Goal: Information Seeking & Learning: Learn about a topic

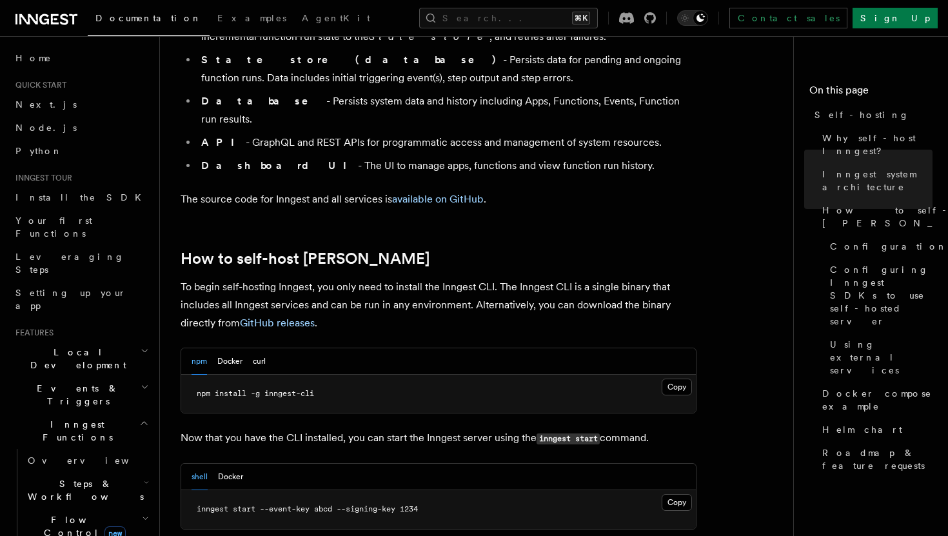
scroll to position [1106, 0]
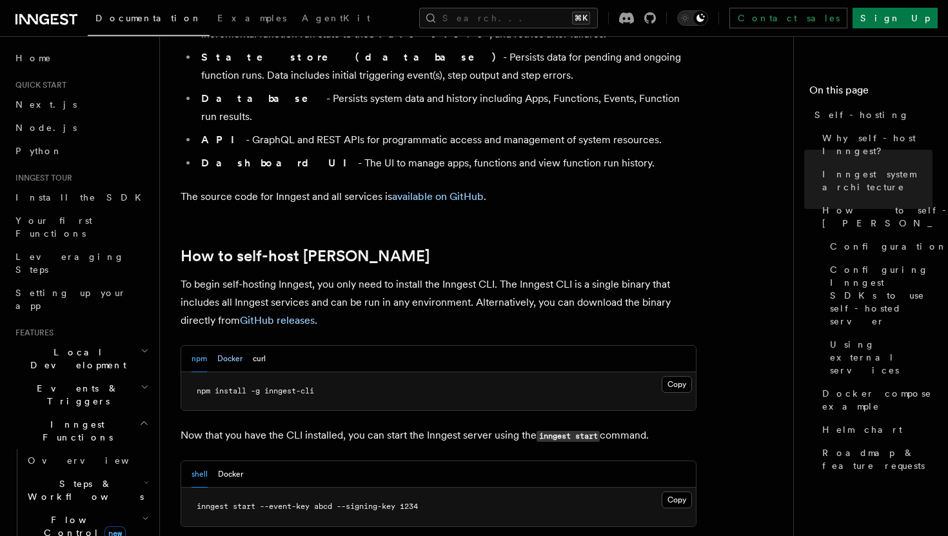
click at [231, 346] on button "Docker" at bounding box center [229, 359] width 25 height 26
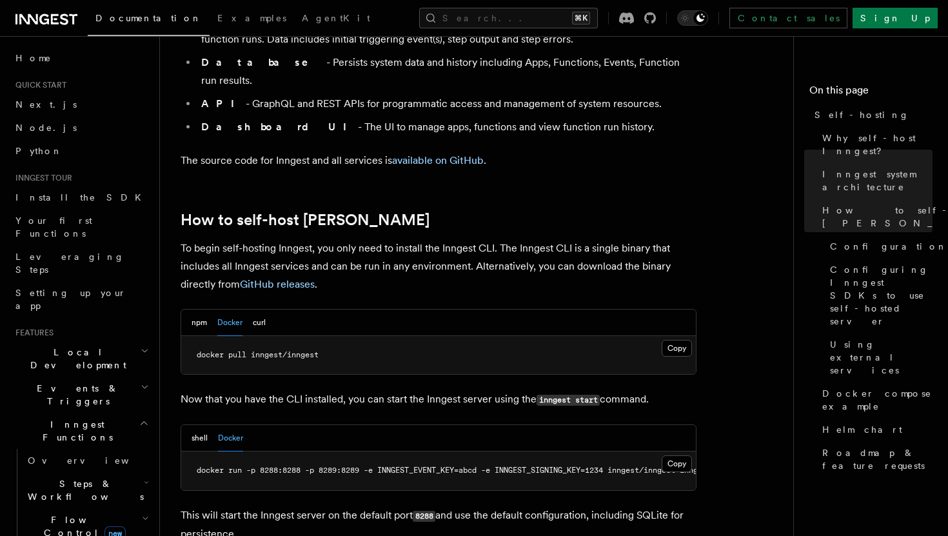
scroll to position [1147, 0]
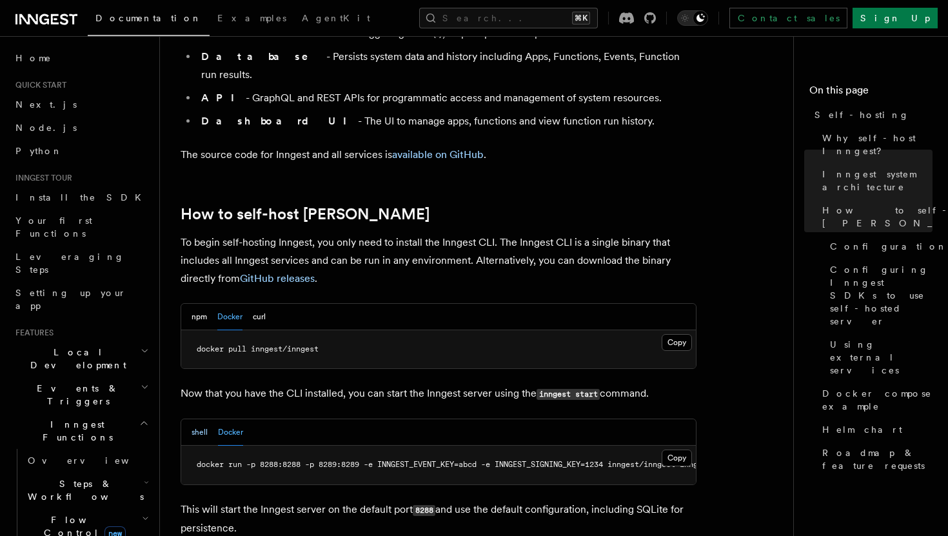
click at [194, 419] on button "shell" at bounding box center [200, 432] width 16 height 26
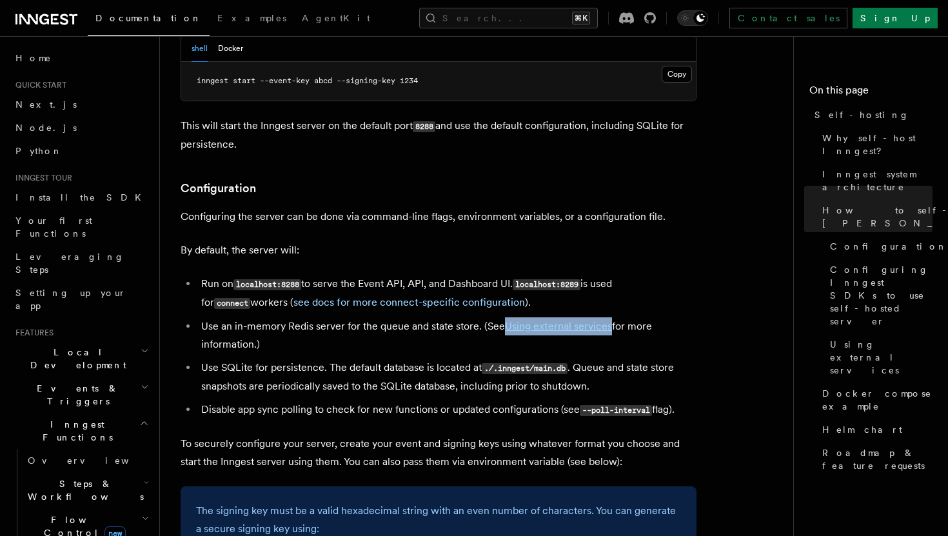
scroll to position [1533, 0]
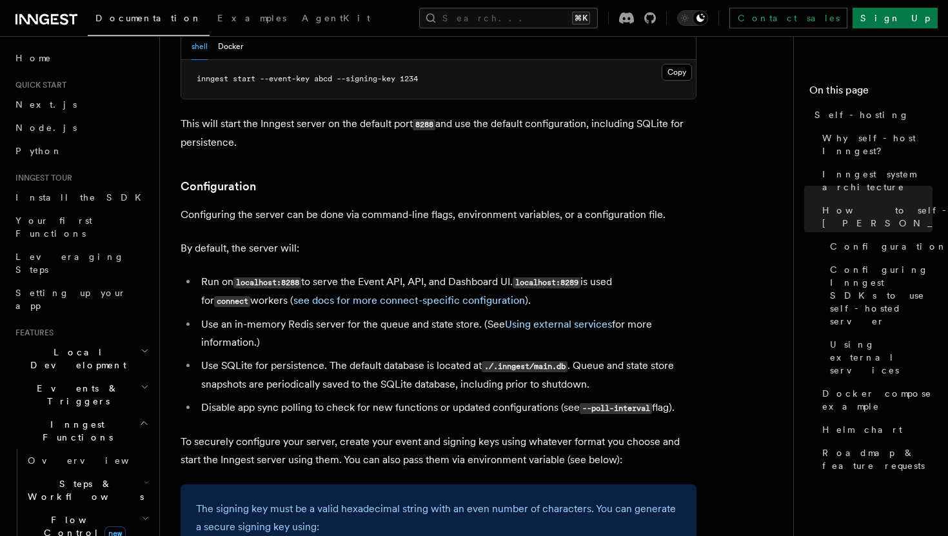
click at [666, 315] on li "Use an in-memory Redis server for the queue and state store. (See Using externa…" at bounding box center [446, 333] width 499 height 36
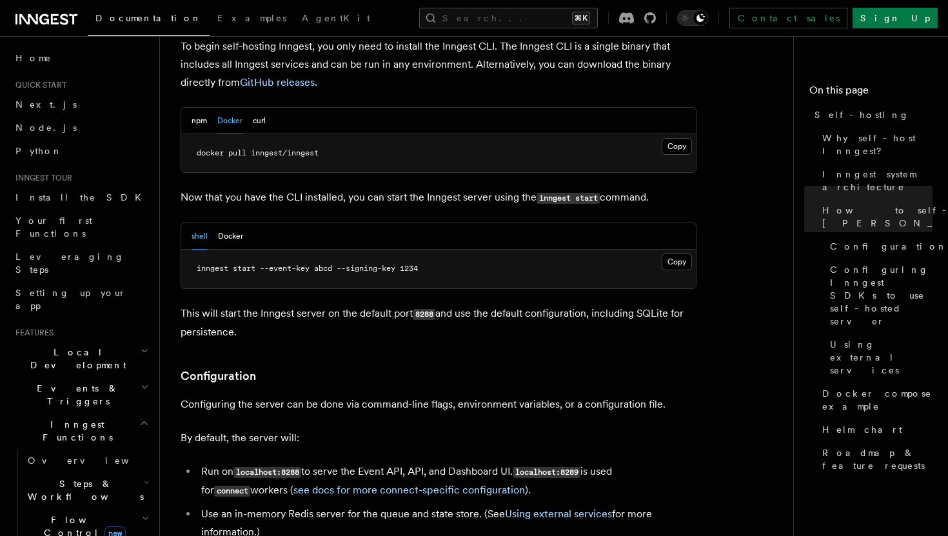
scroll to position [1350, 0]
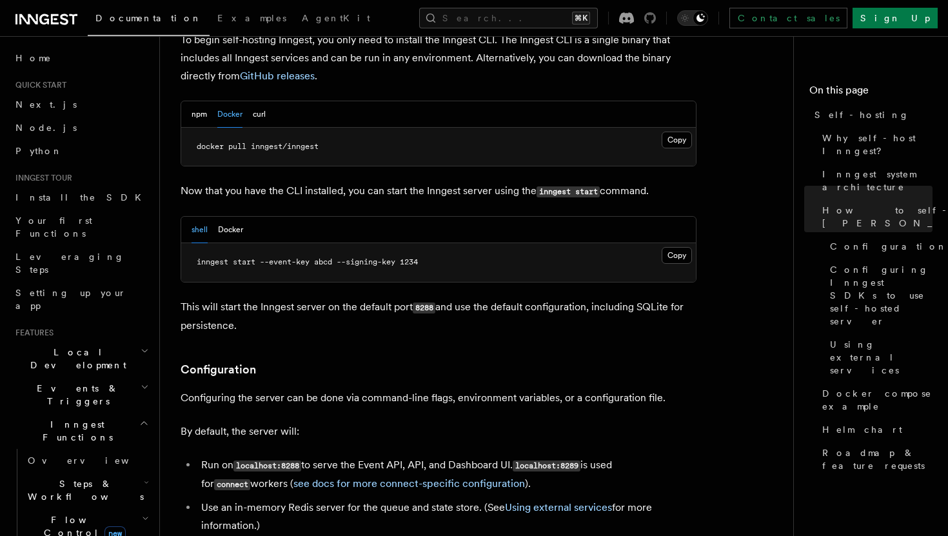
click at [656, 23] on icon at bounding box center [650, 18] width 12 height 12
click at [396, 101] on div "npm Docker curl" at bounding box center [438, 114] width 515 height 26
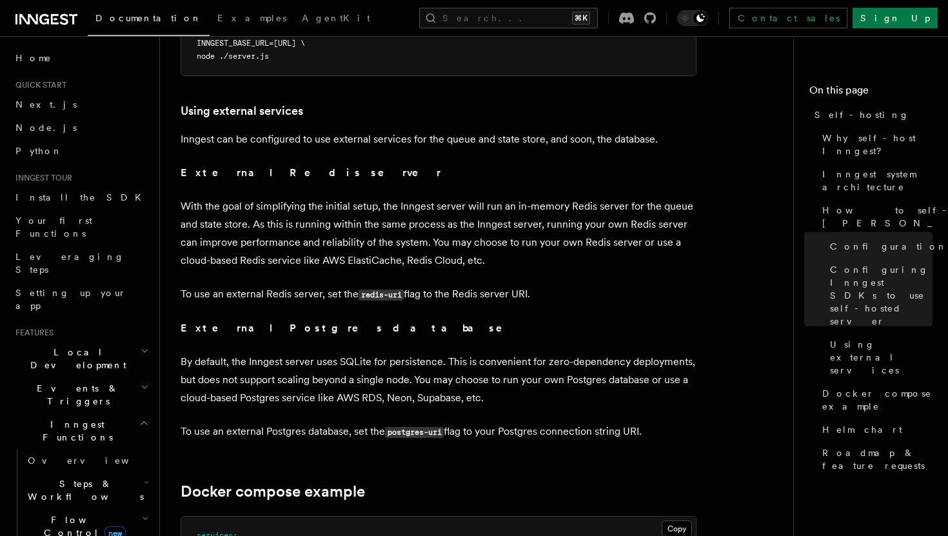
scroll to position [3046, 0]
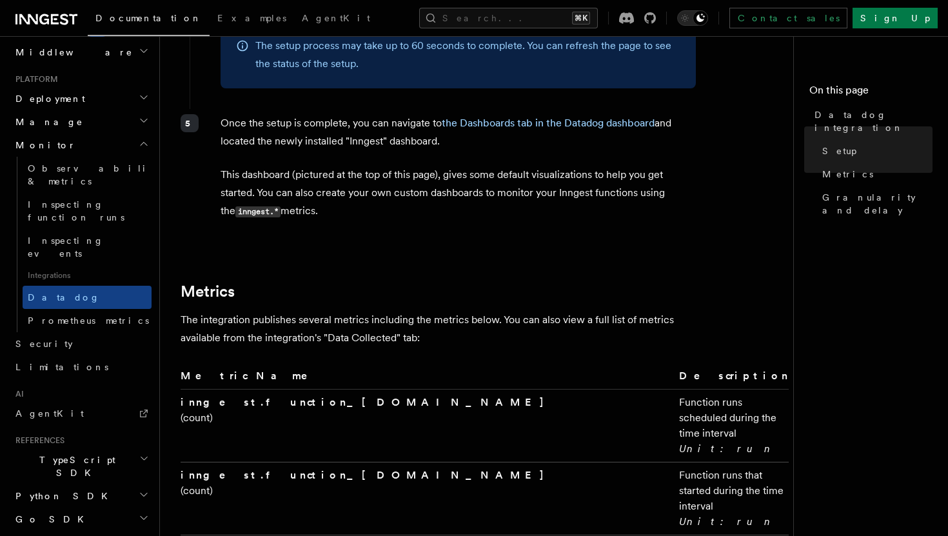
scroll to position [1809, 0]
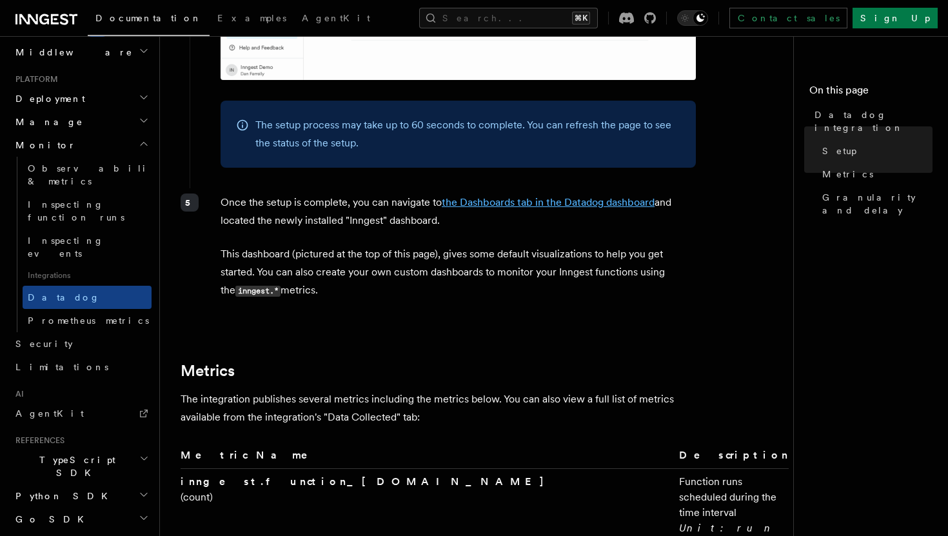
click at [499, 196] on link "the Dashboards tab in the Datadog dashboard" at bounding box center [548, 202] width 213 height 12
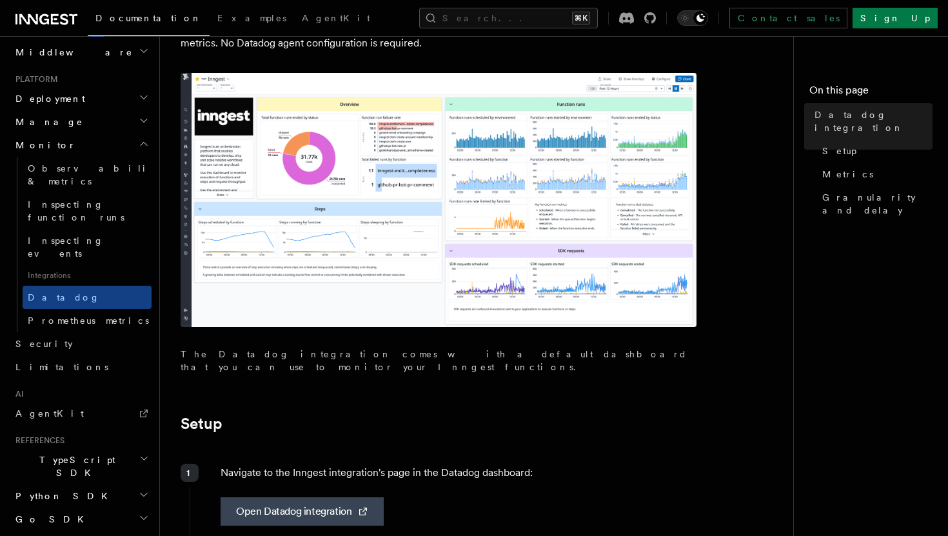
scroll to position [0, 0]
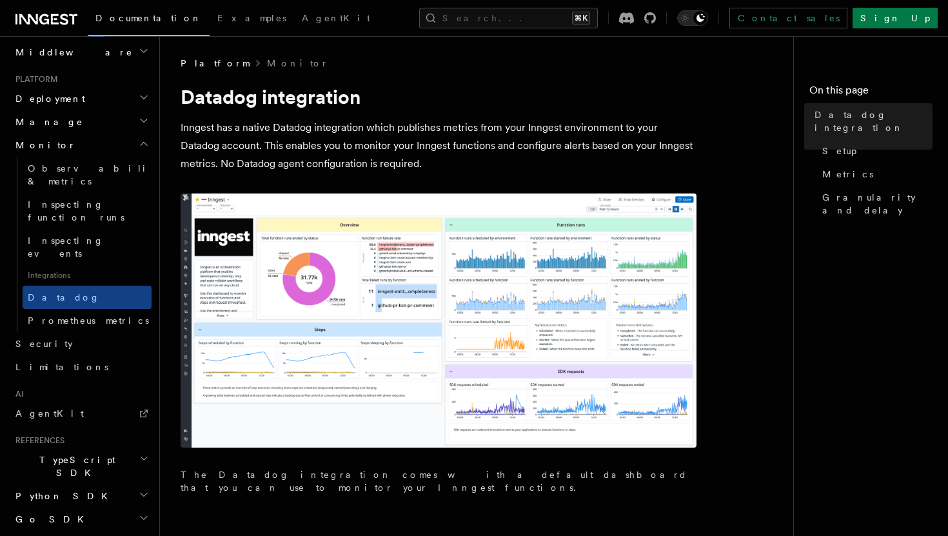
click at [322, 144] on p "Inngest has a native Datadog integration which publishes metrics from your Inng…" at bounding box center [439, 146] width 516 height 54
